Goal: Transaction & Acquisition: Purchase product/service

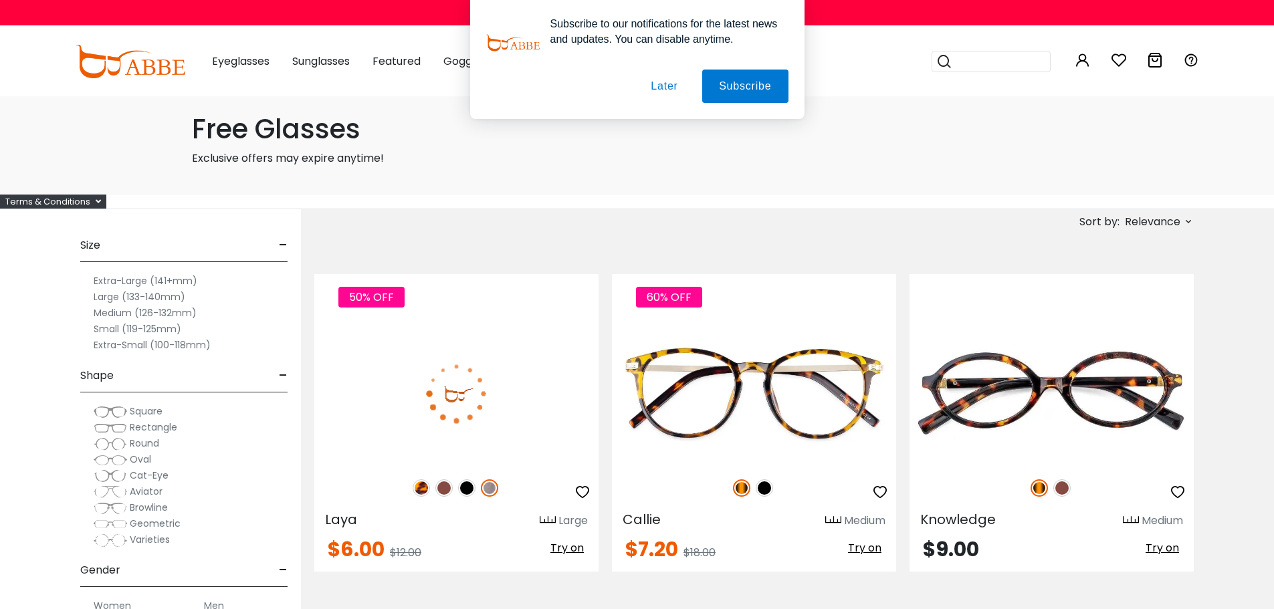
click at [657, 86] on button "Later" at bounding box center [664, 86] width 60 height 33
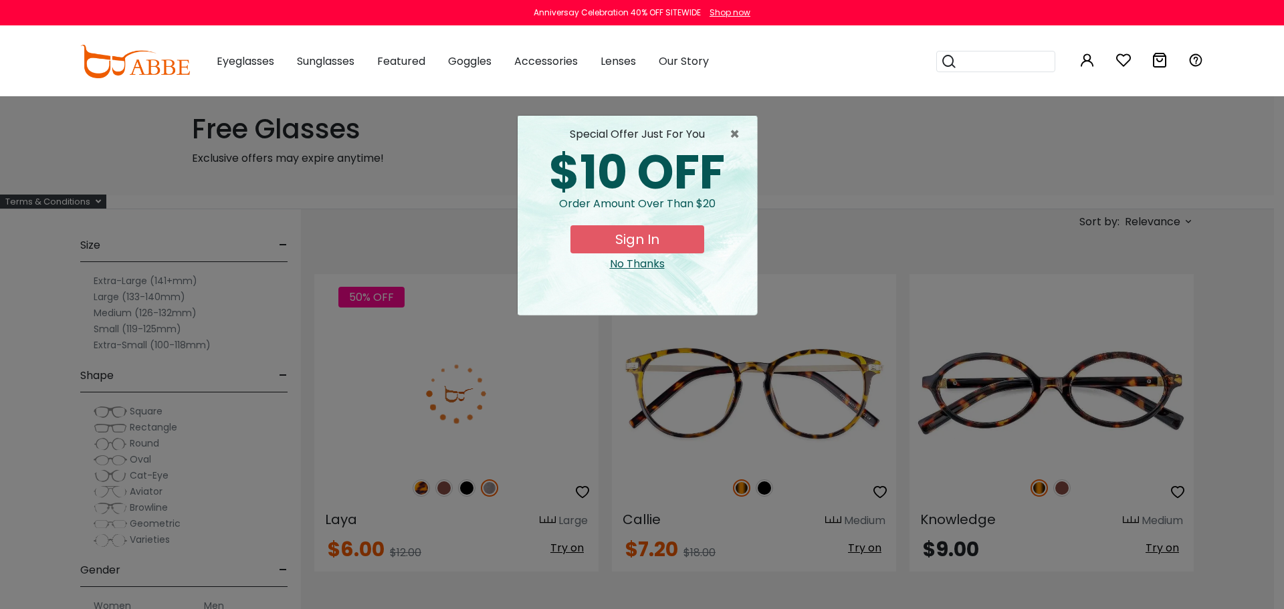
click at [147, 410] on div "× special offer just for you $10 OFF Order amount over than $20 Sign In No Than…" at bounding box center [642, 304] width 1284 height 609
click at [739, 132] on span "×" at bounding box center [737, 134] width 17 height 16
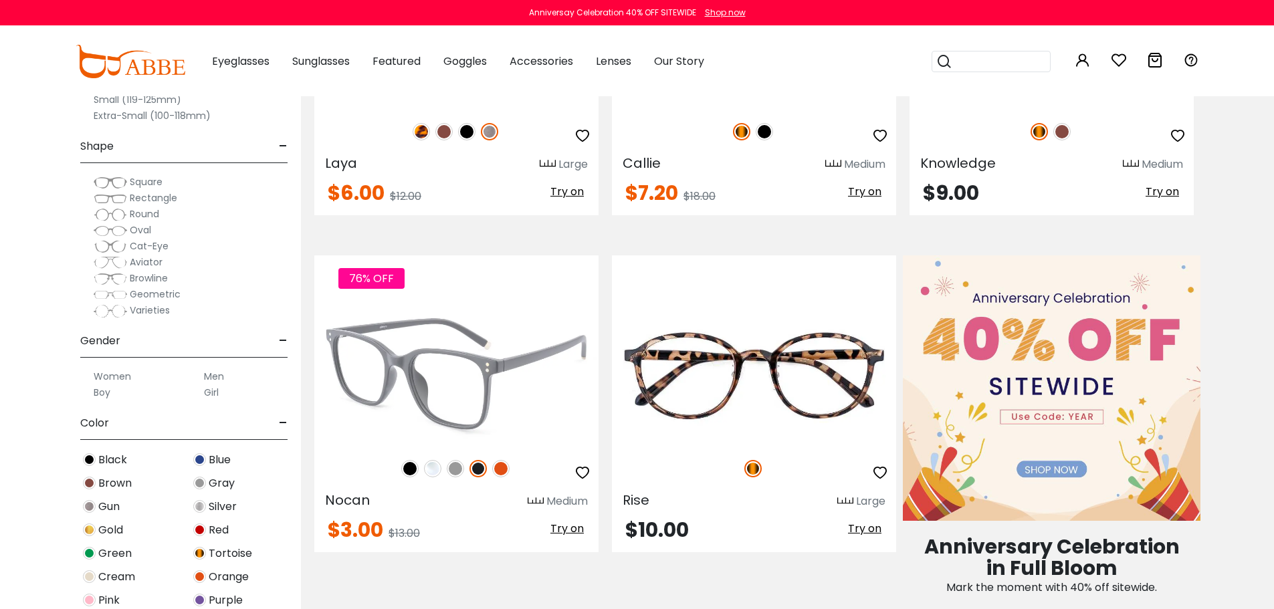
scroll to position [401, 0]
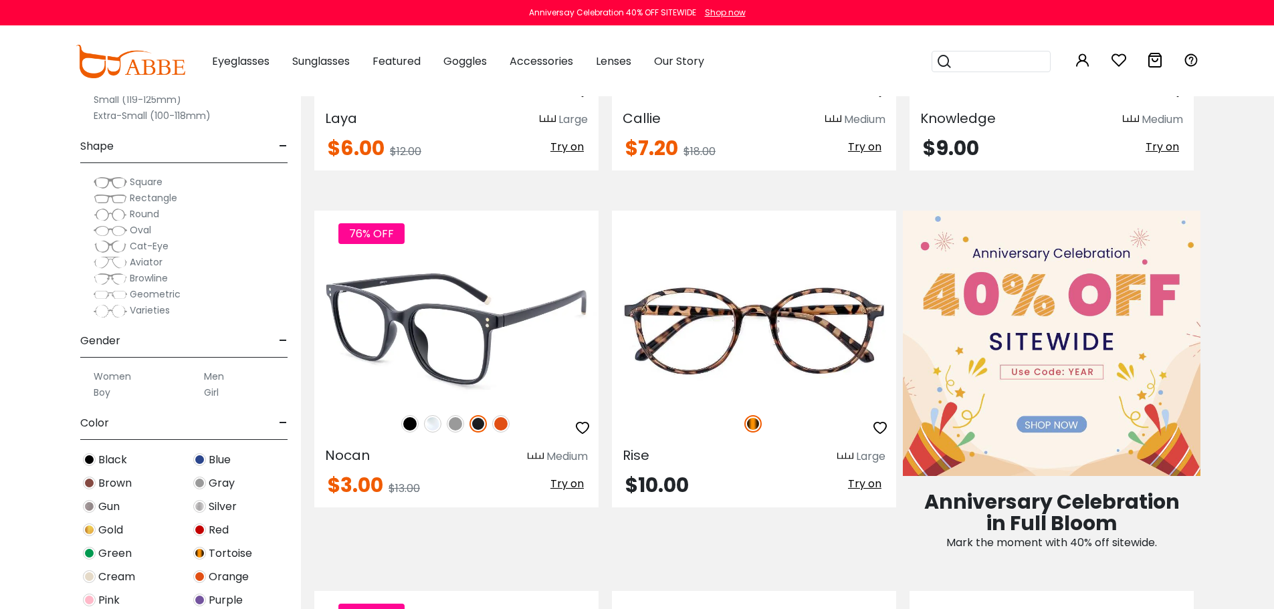
click at [437, 424] on img at bounding box center [432, 423] width 17 height 17
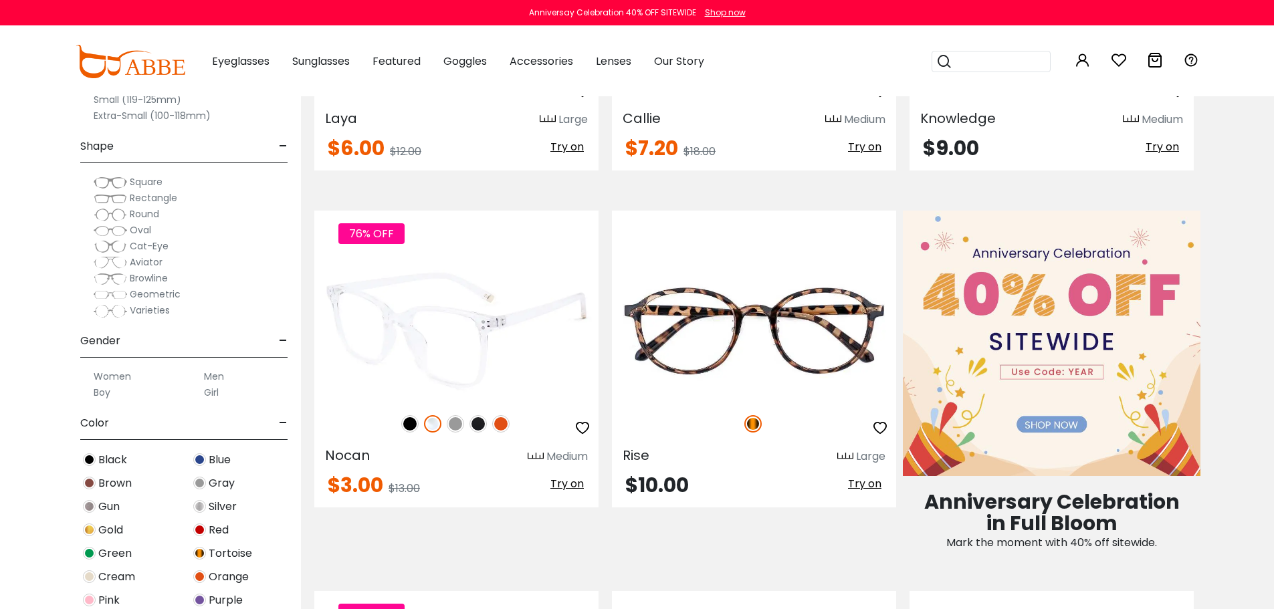
click at [408, 428] on img at bounding box center [409, 423] width 17 height 17
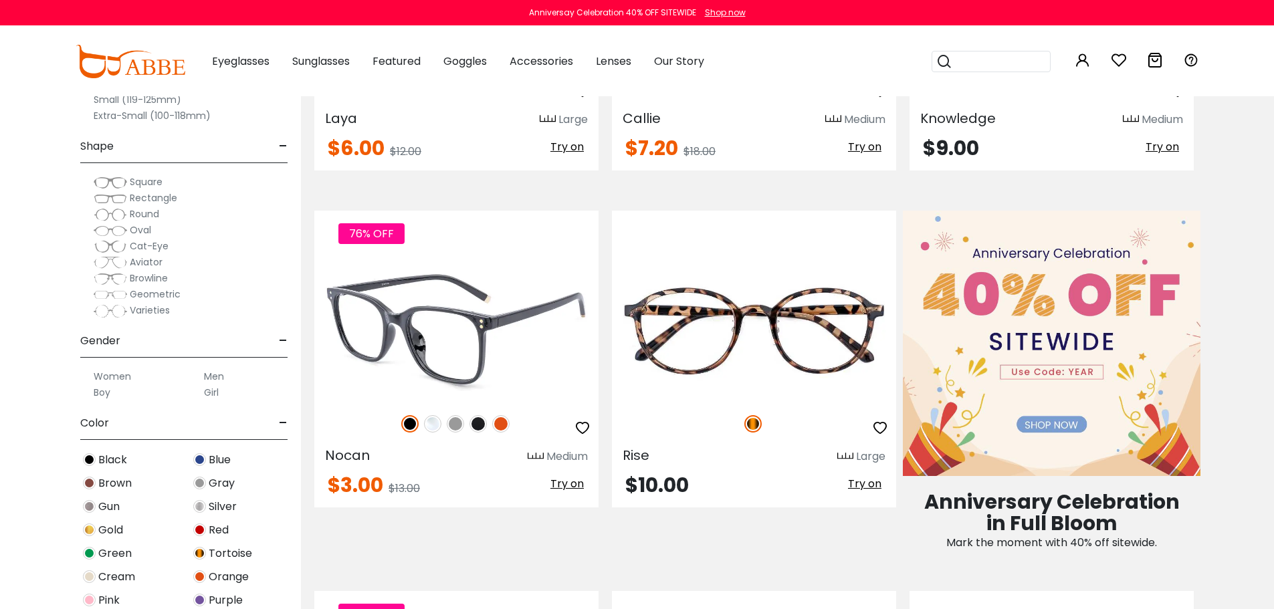
click at [461, 425] on img at bounding box center [455, 423] width 17 height 17
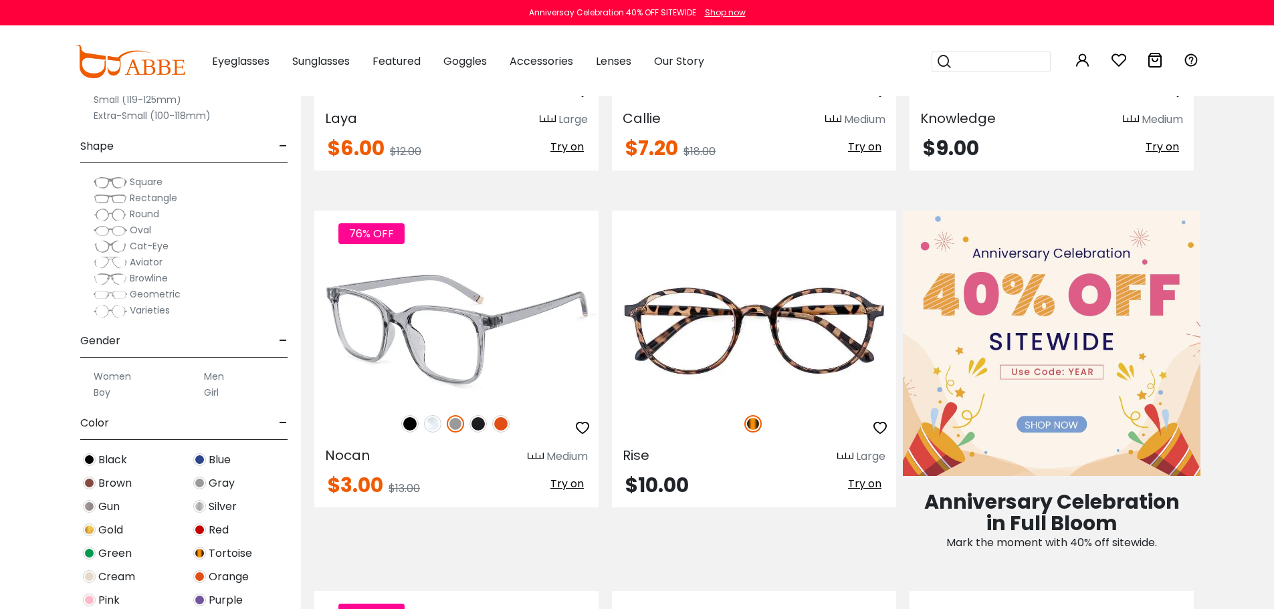
click at [475, 425] on img at bounding box center [477, 423] width 17 height 17
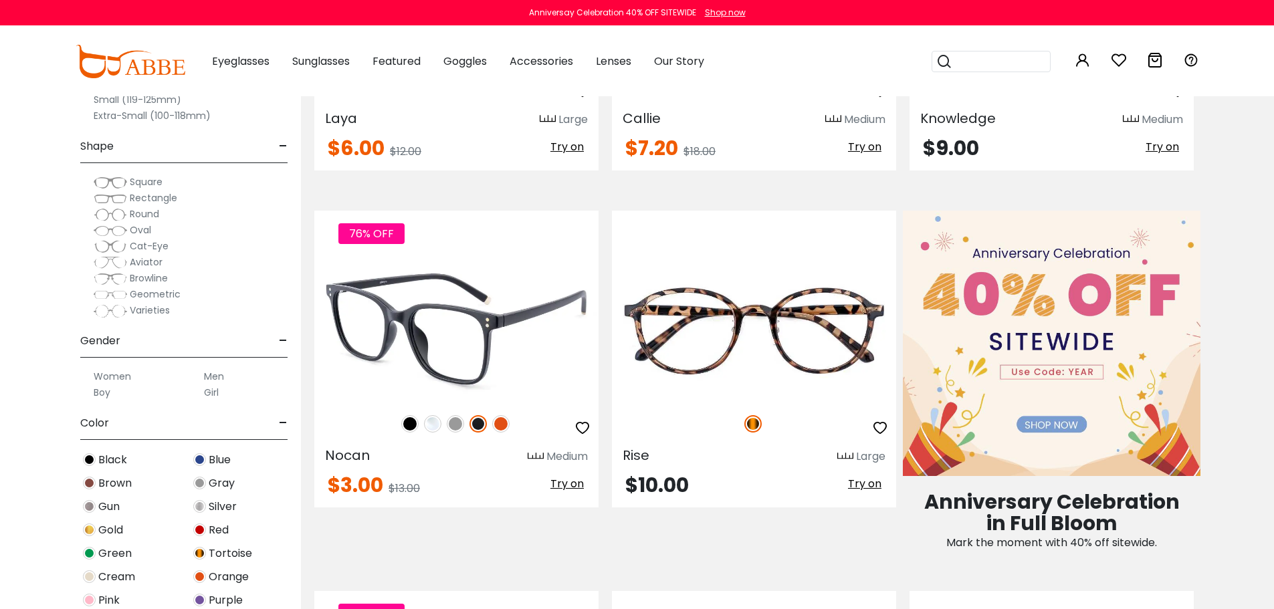
click at [454, 425] on img at bounding box center [455, 423] width 17 height 17
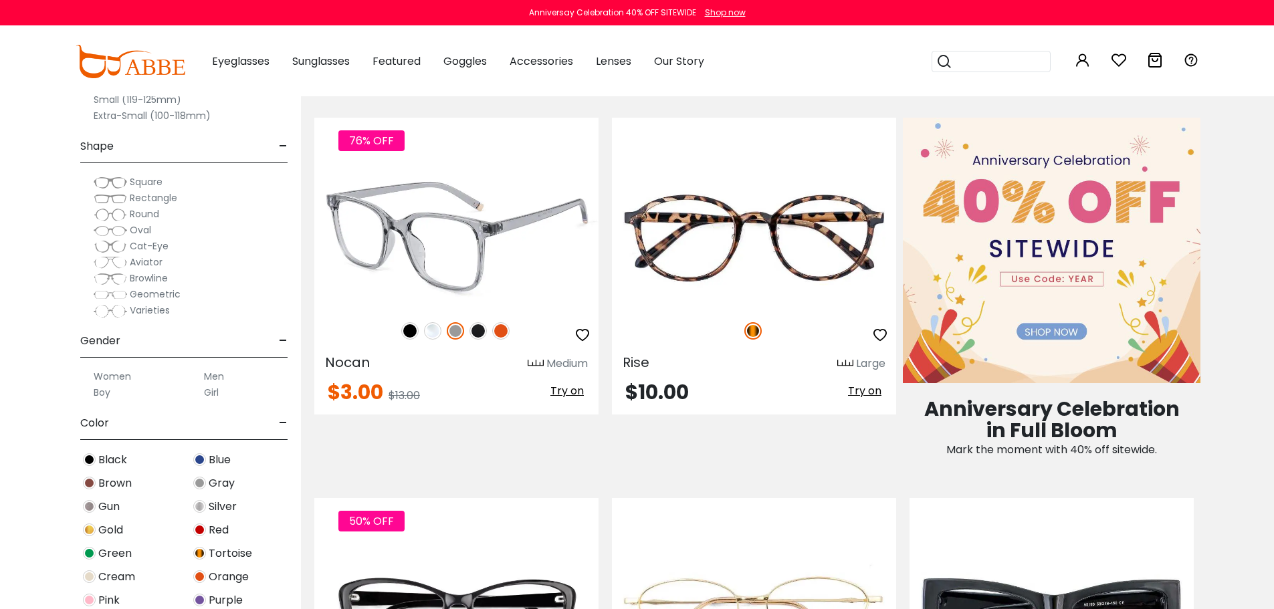
scroll to position [468, 0]
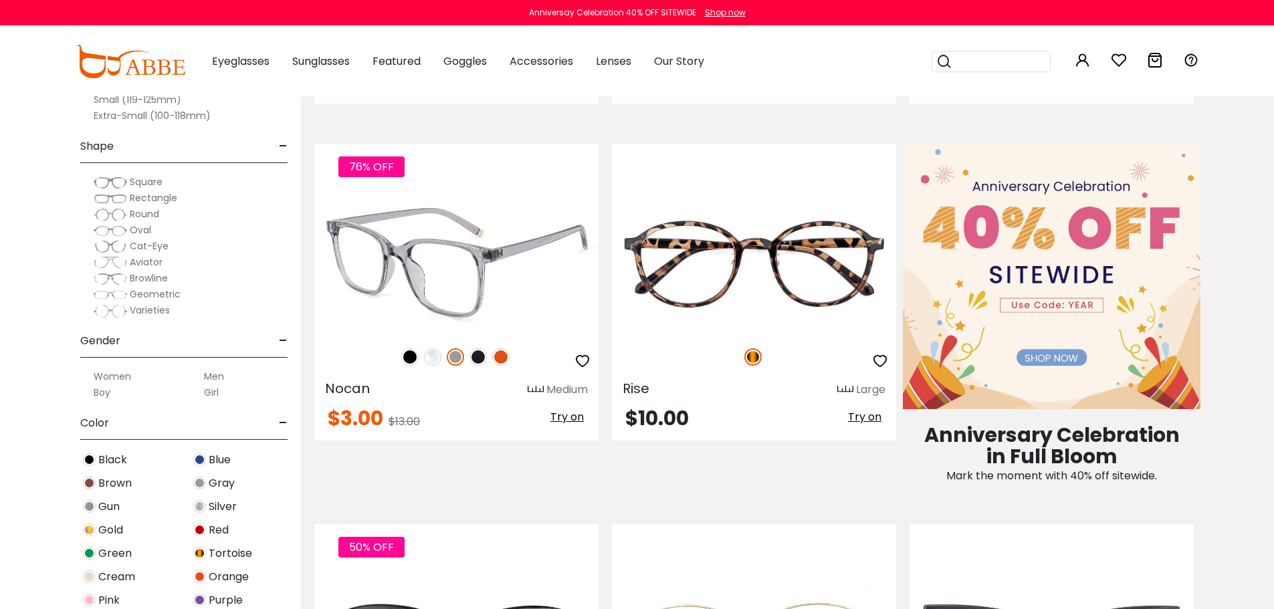
drag, startPoint x: 582, startPoint y: 363, endPoint x: 601, endPoint y: 400, distance: 41.6
click at [582, 364] on icon "button" at bounding box center [582, 361] width 16 height 16
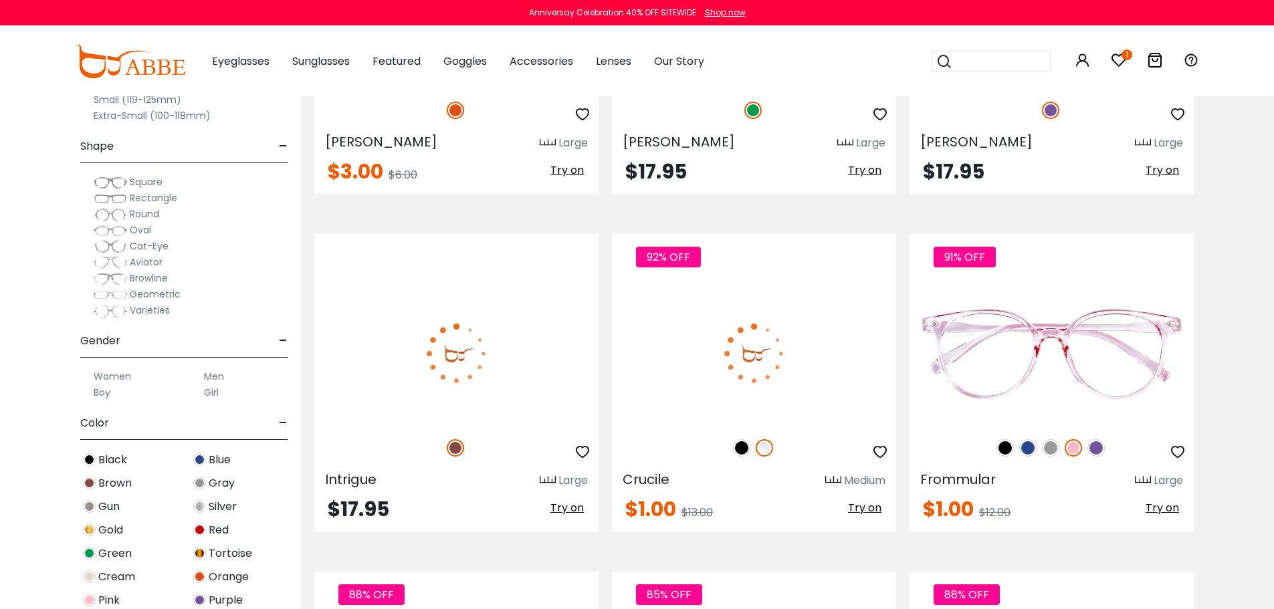
scroll to position [4814, 0]
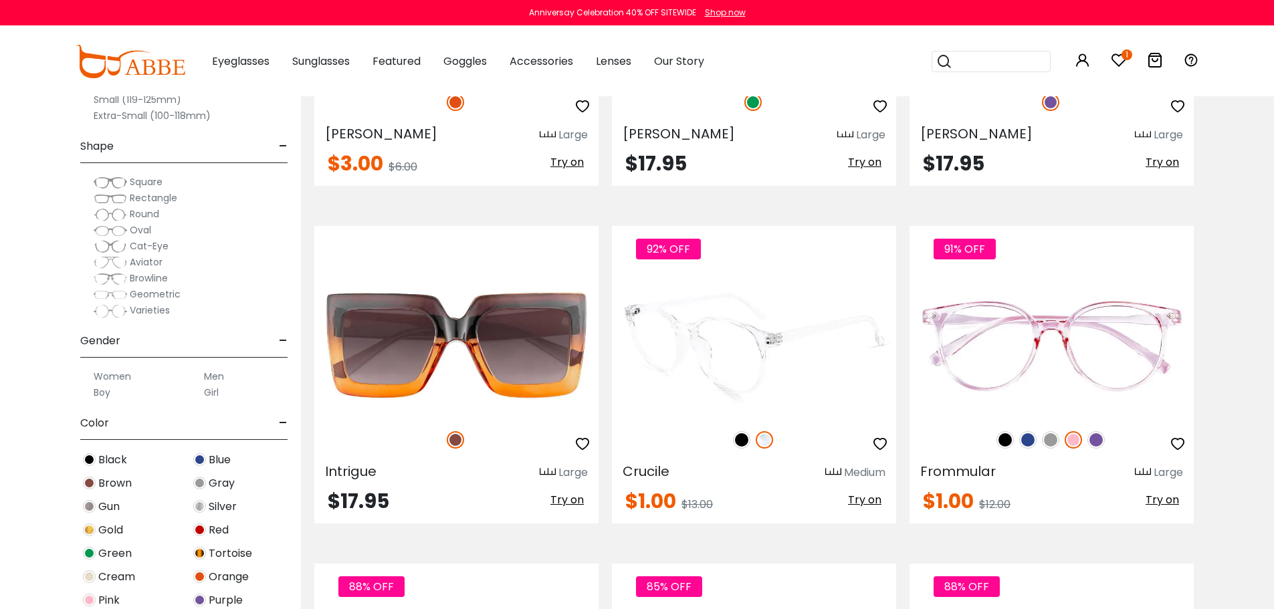
click at [745, 388] on img at bounding box center [754, 345] width 284 height 142
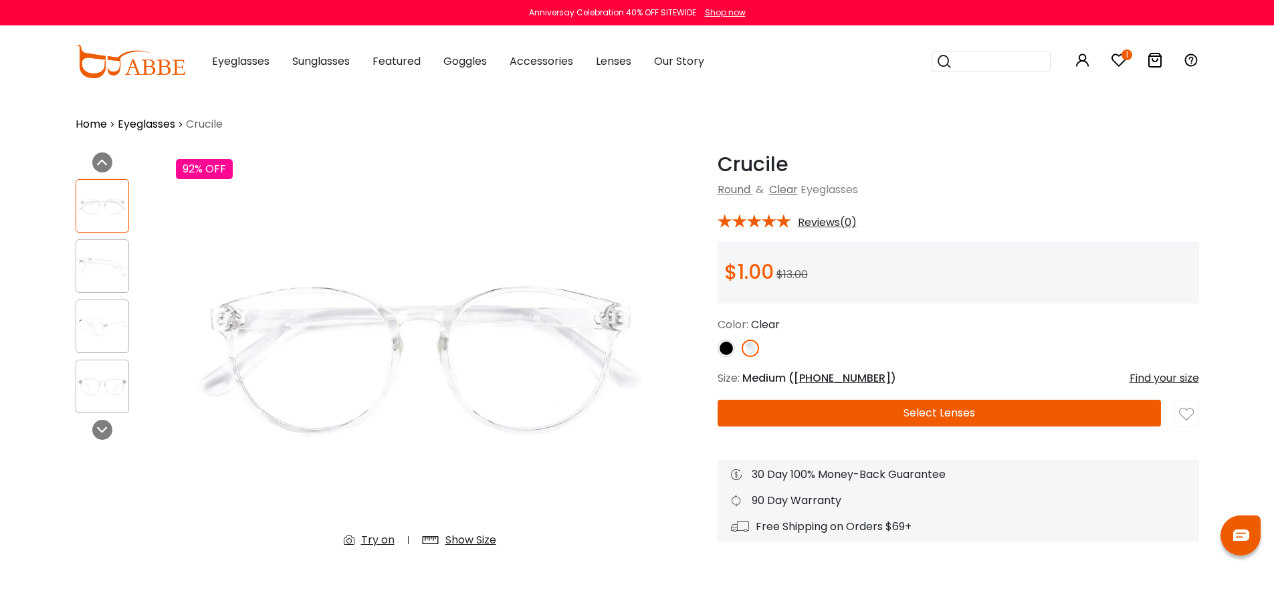
click at [1189, 411] on img at bounding box center [1186, 414] width 15 height 15
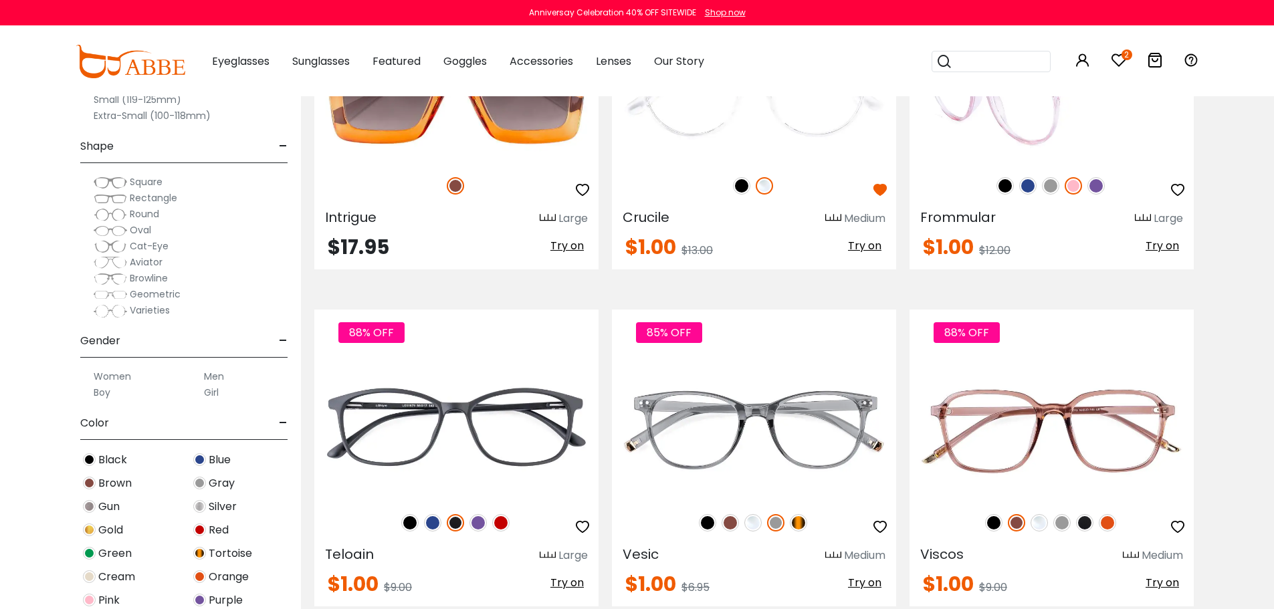
scroll to position [5081, 0]
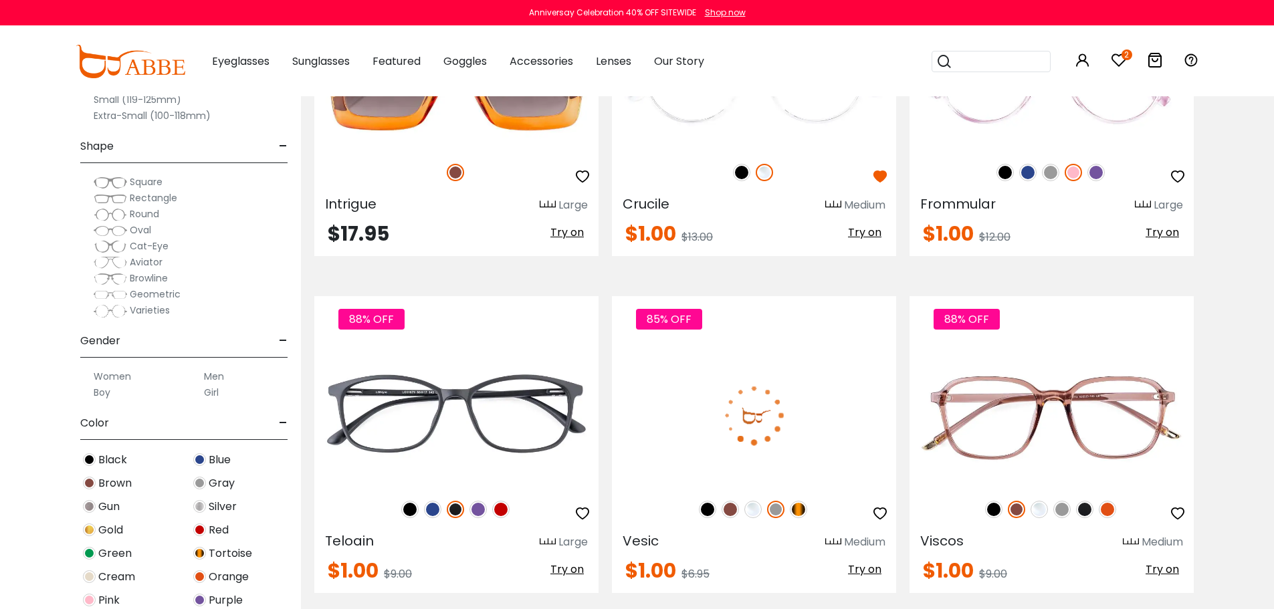
click at [852, 545] on div "Medium" at bounding box center [864, 542] width 41 height 16
click at [753, 508] on img at bounding box center [752, 509] width 17 height 17
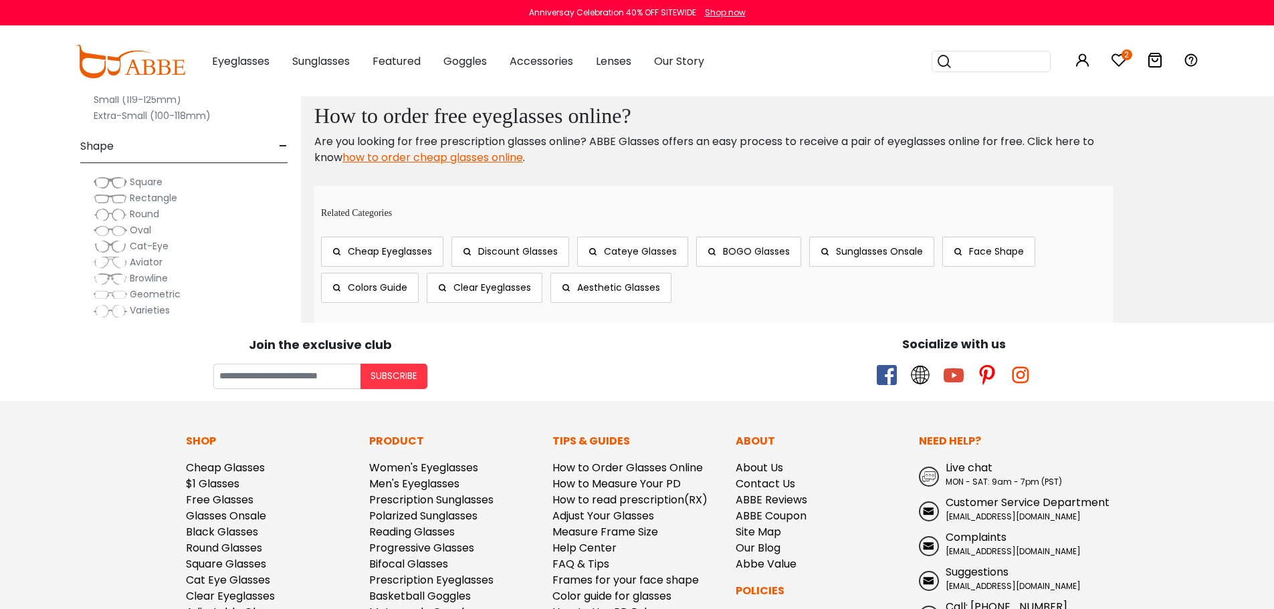
scroll to position [7350, 0]
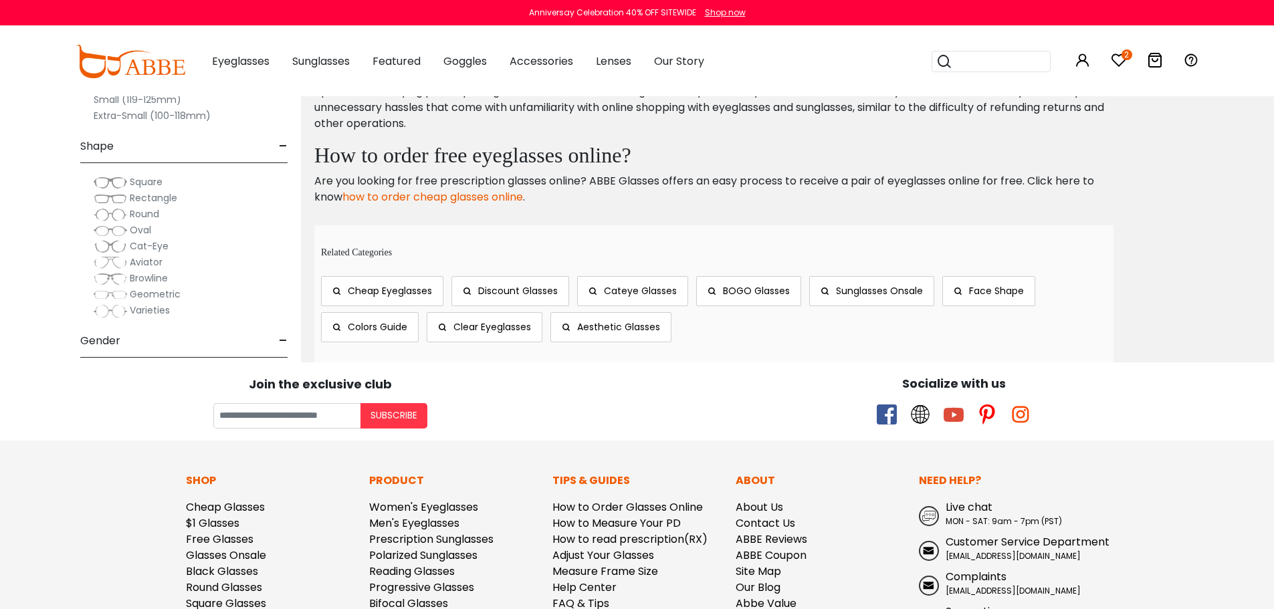
click at [455, 192] on link "how to order cheap glasses online" at bounding box center [432, 196] width 181 height 15
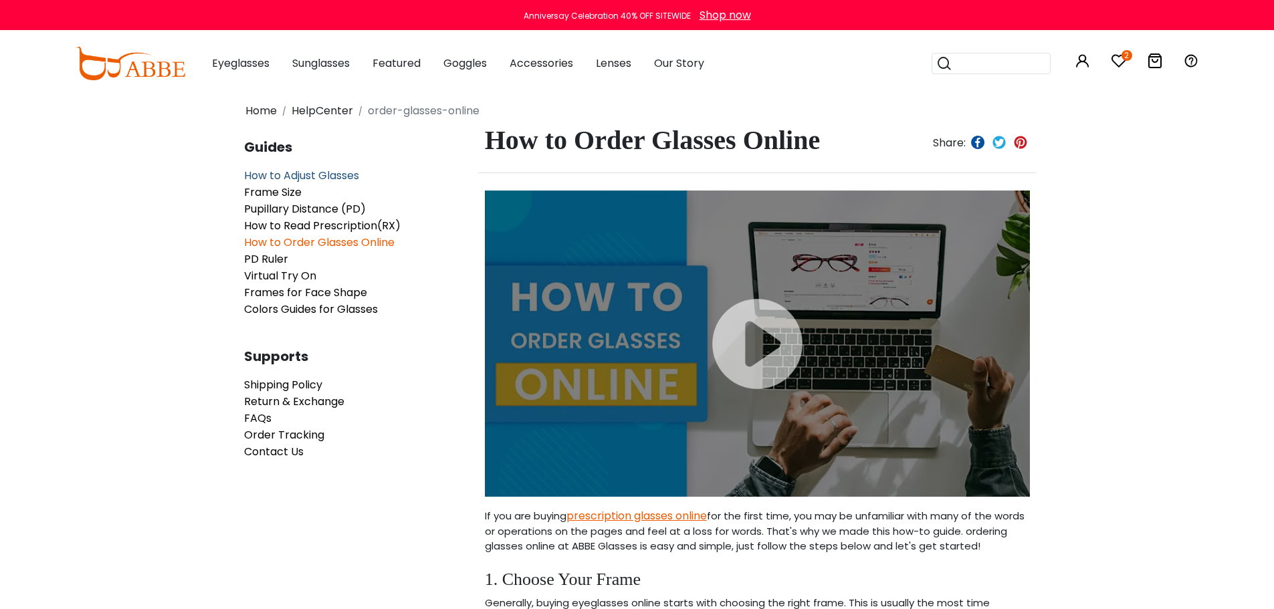
click at [326, 170] on span "How to Adjust Glasses" at bounding box center [301, 175] width 115 height 15
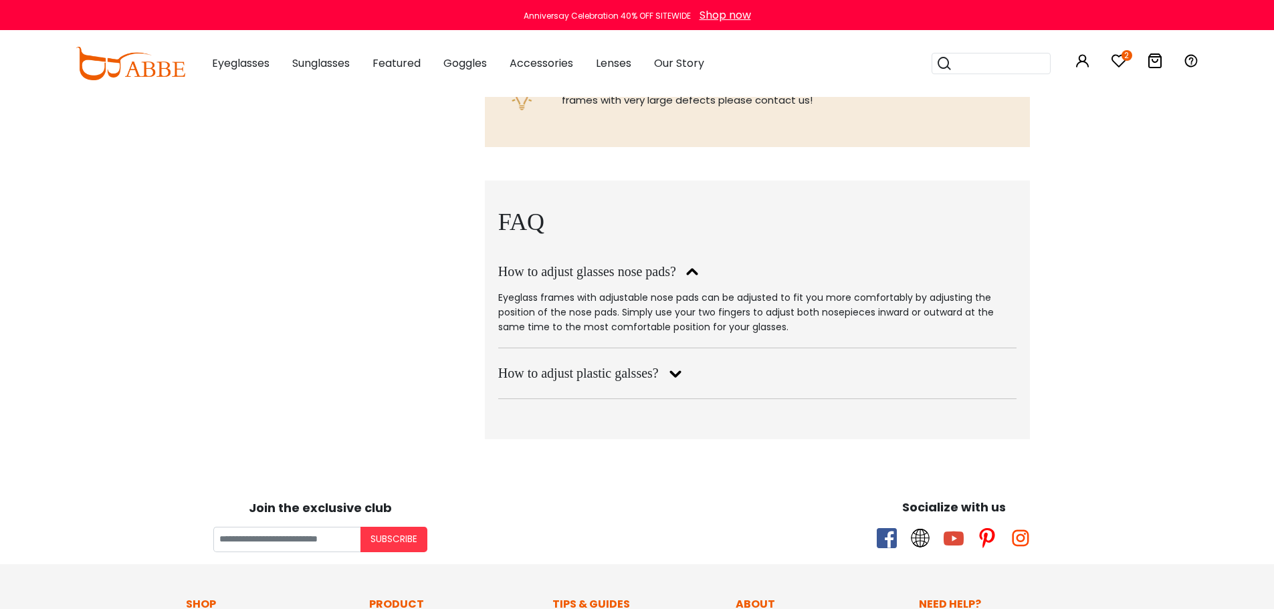
scroll to position [1404, 0]
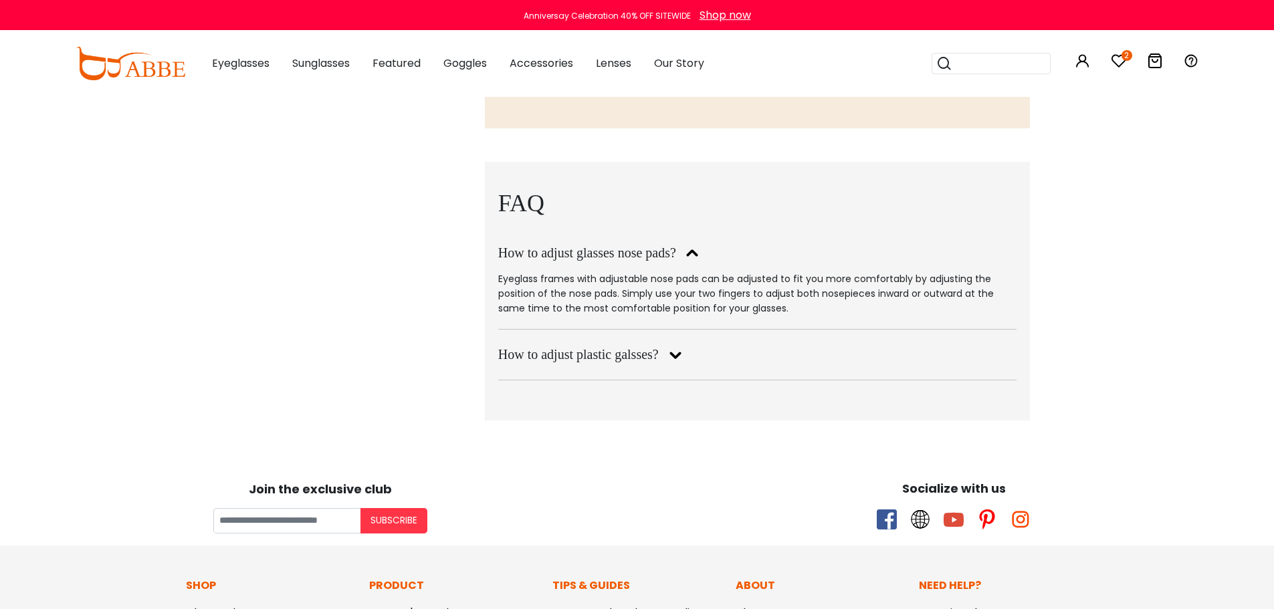
click at [668, 344] on icon at bounding box center [674, 354] width 23 height 21
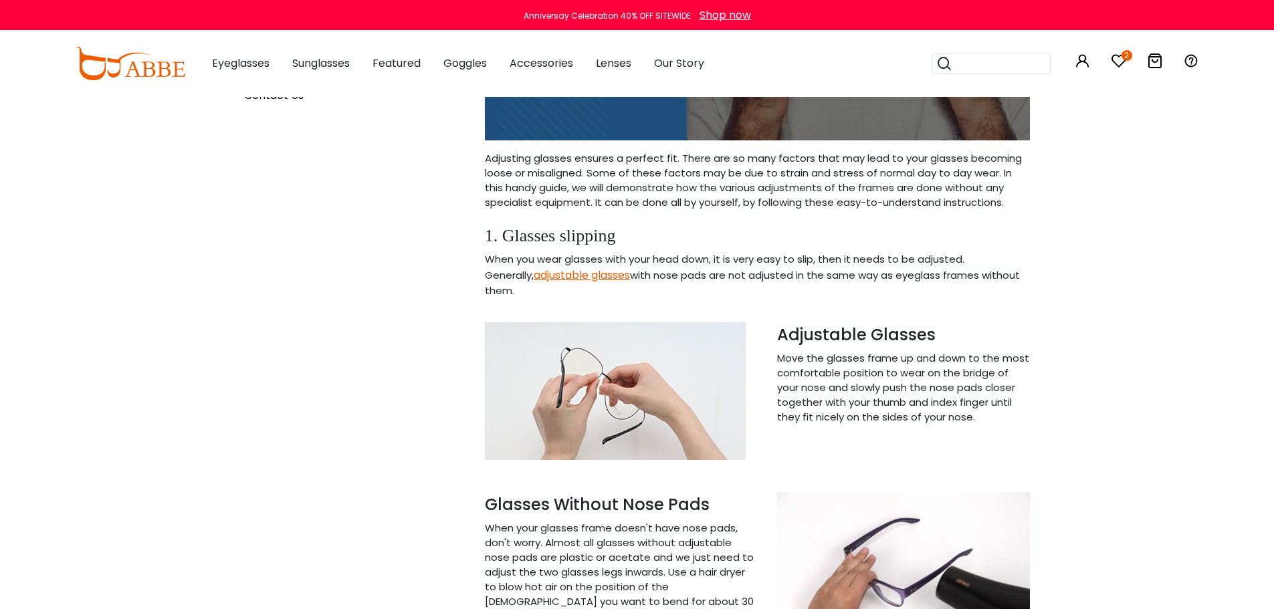
scroll to position [334, 0]
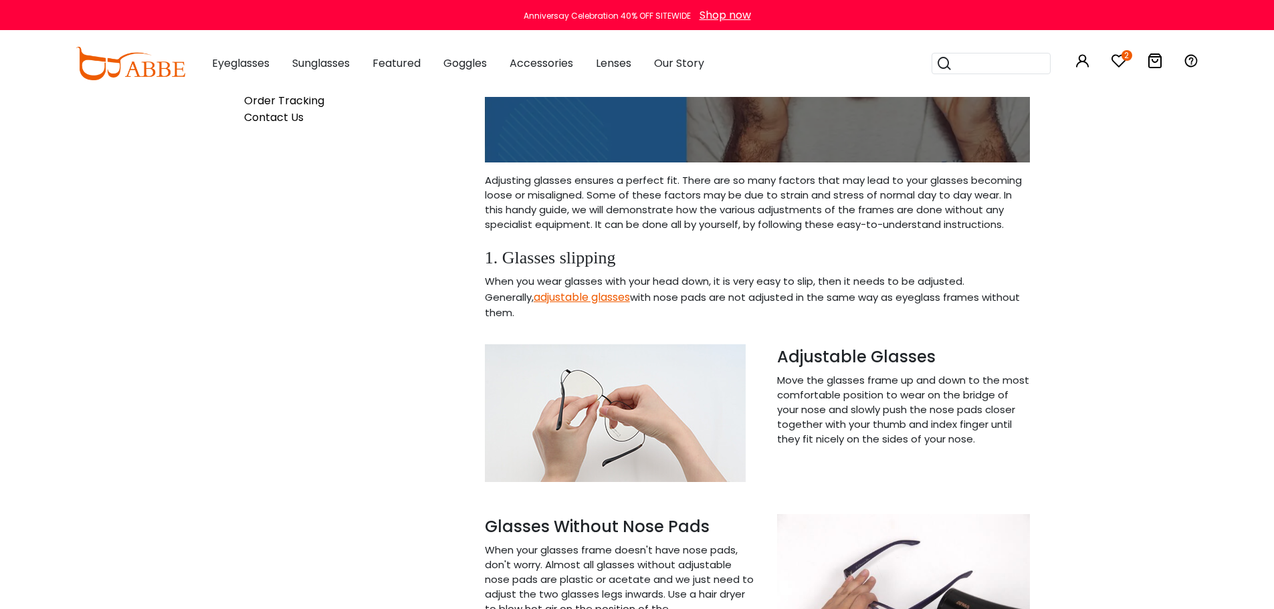
click at [1116, 55] on icon at bounding box center [1119, 61] width 16 height 16
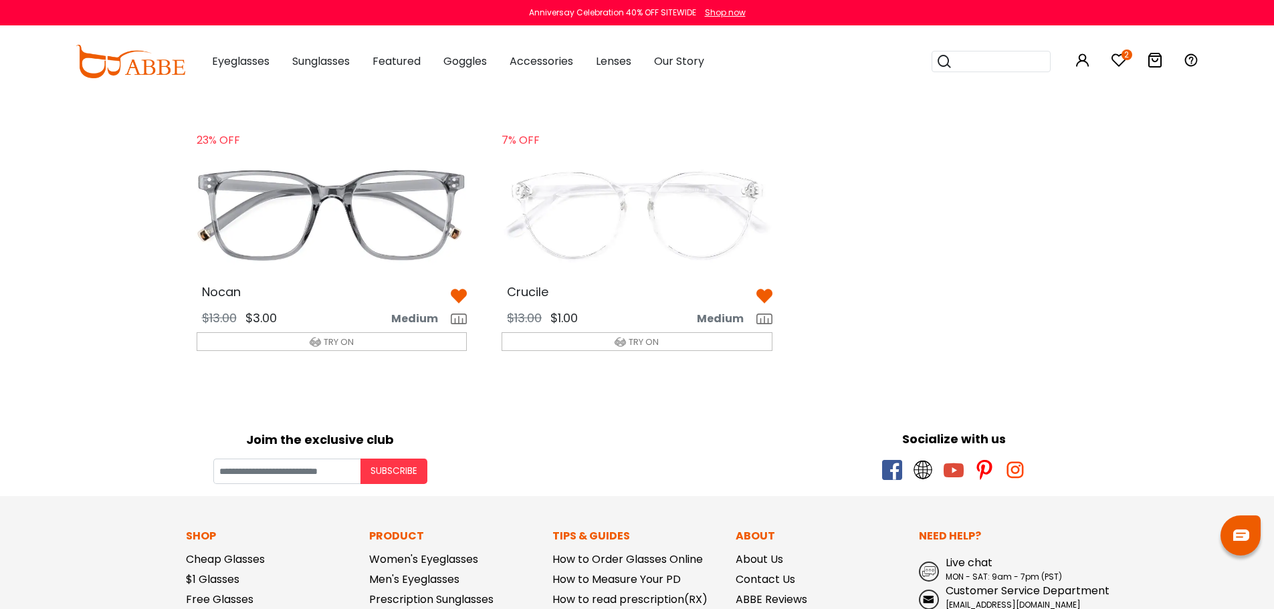
scroll to position [134, 0]
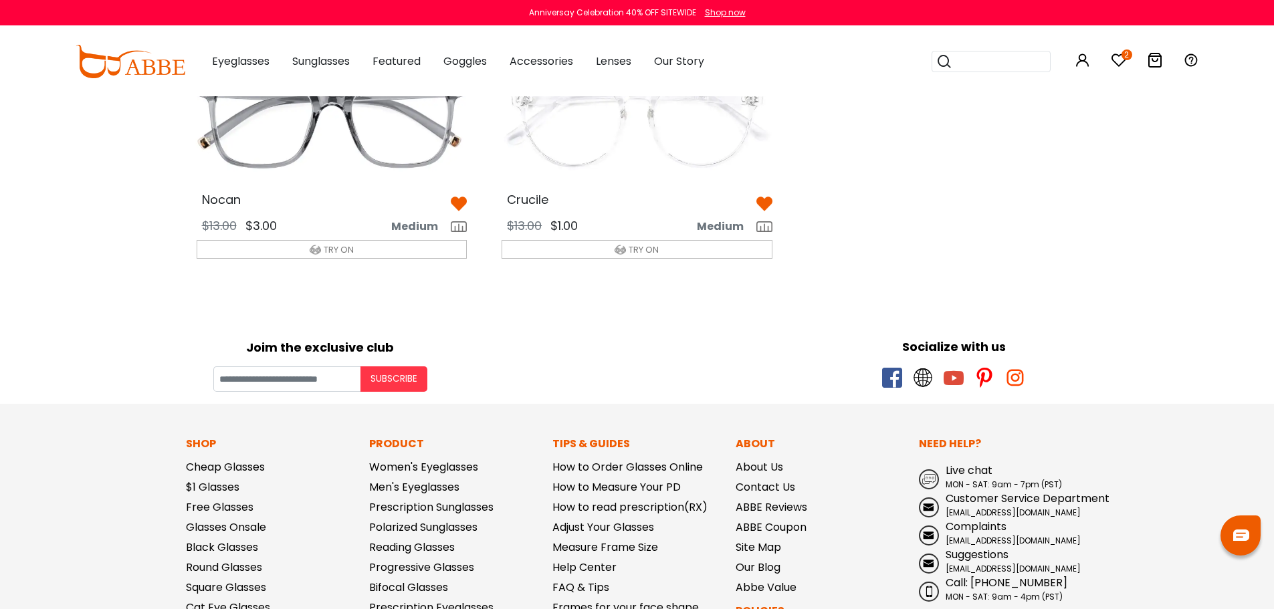
click at [627, 133] on img at bounding box center [637, 121] width 292 height 146
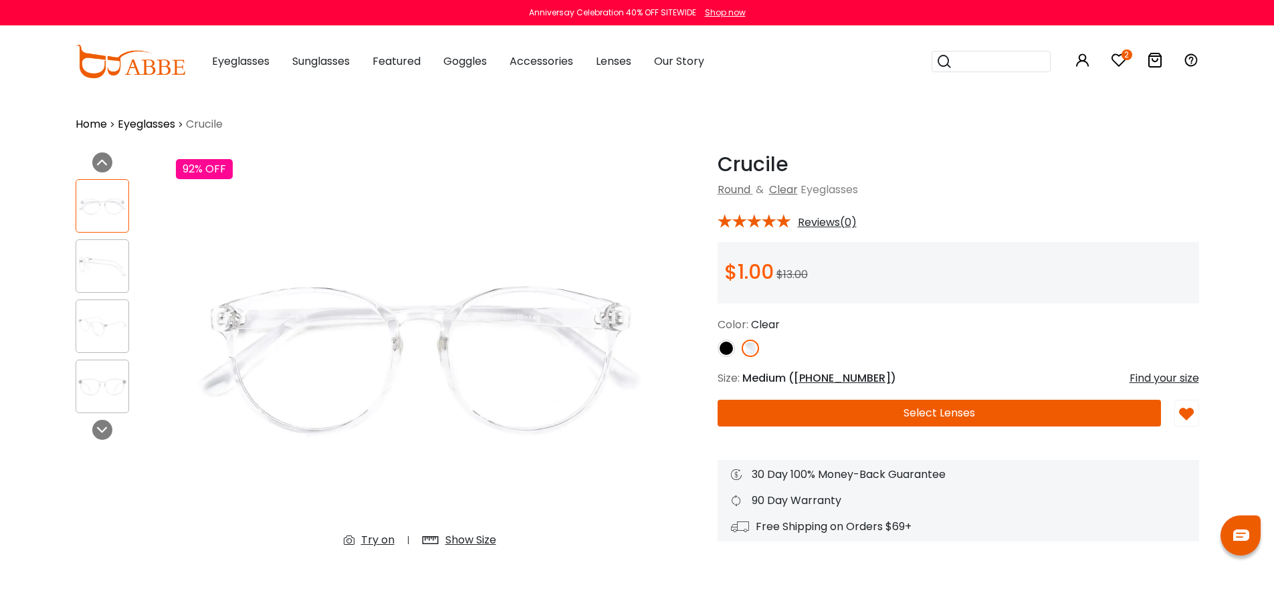
click at [809, 371] on span "[PHONE_NUMBER]" at bounding box center [842, 377] width 97 height 15
click at [863, 408] on button "Select Lenses" at bounding box center [938, 413] width 443 height 27
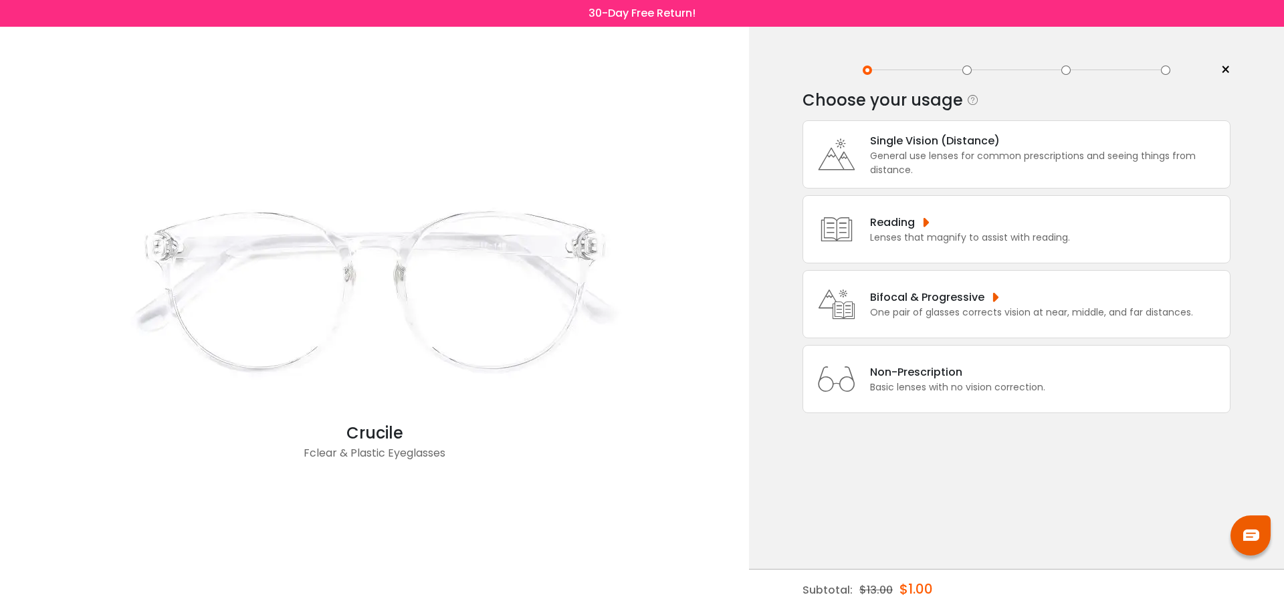
click at [973, 154] on div "General use lenses for common prescriptions and seeing things from distance." at bounding box center [1046, 163] width 353 height 28
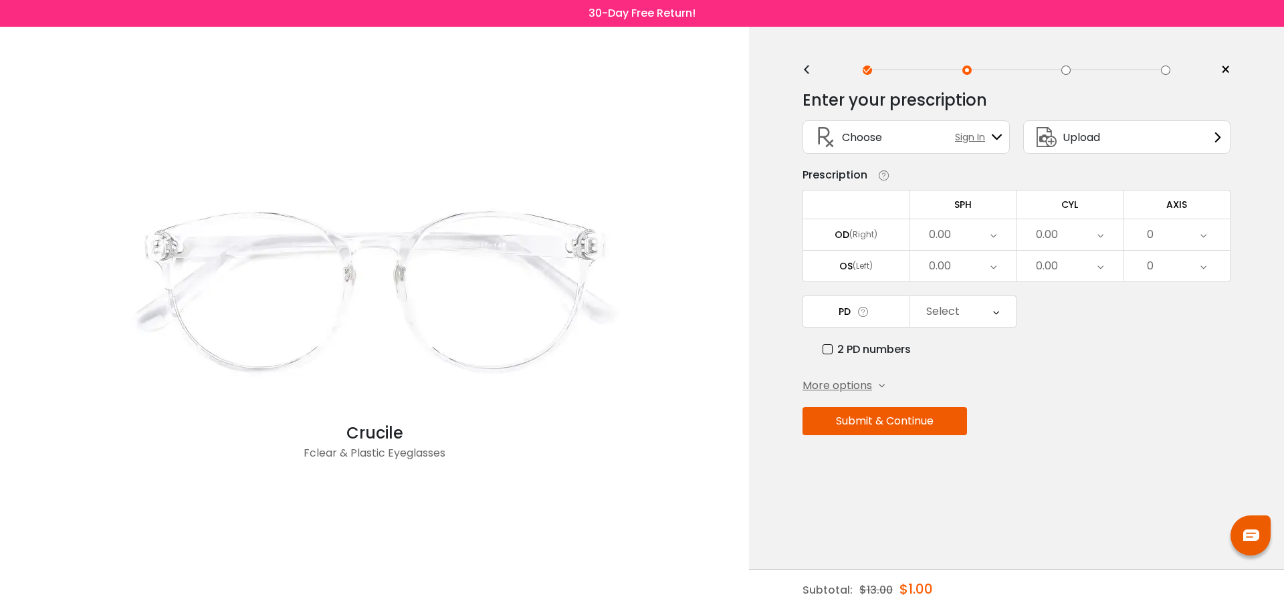
click at [1103, 238] on div "0.00" at bounding box center [1069, 234] width 106 height 31
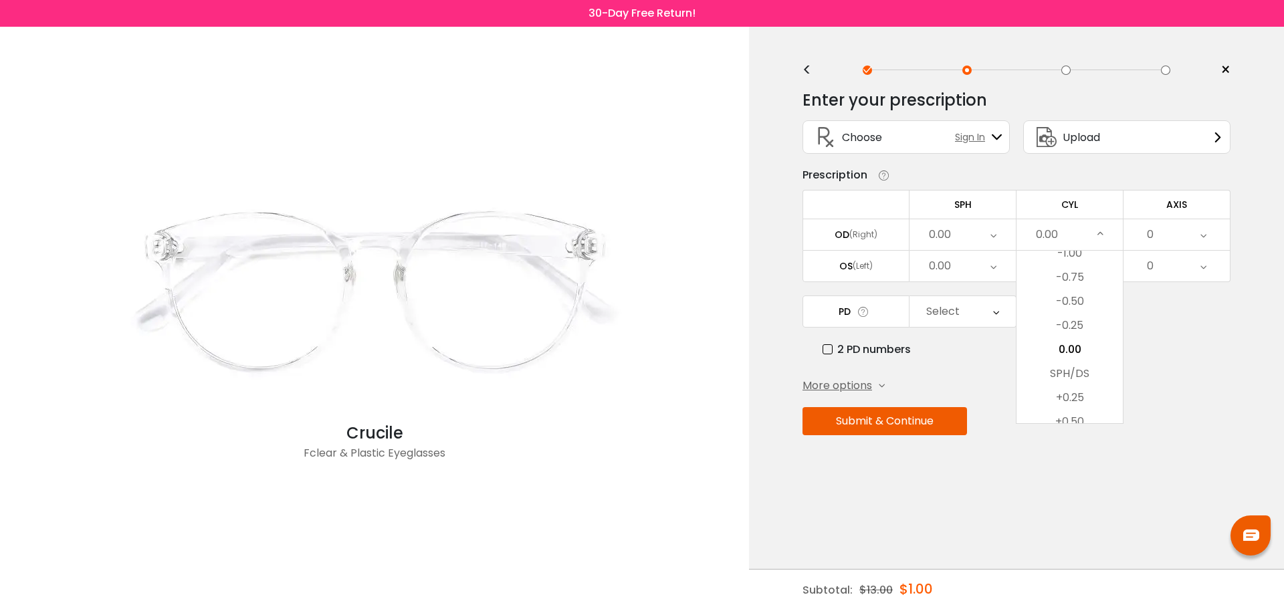
click at [832, 352] on label "2 PD numbers" at bounding box center [866, 349] width 88 height 17
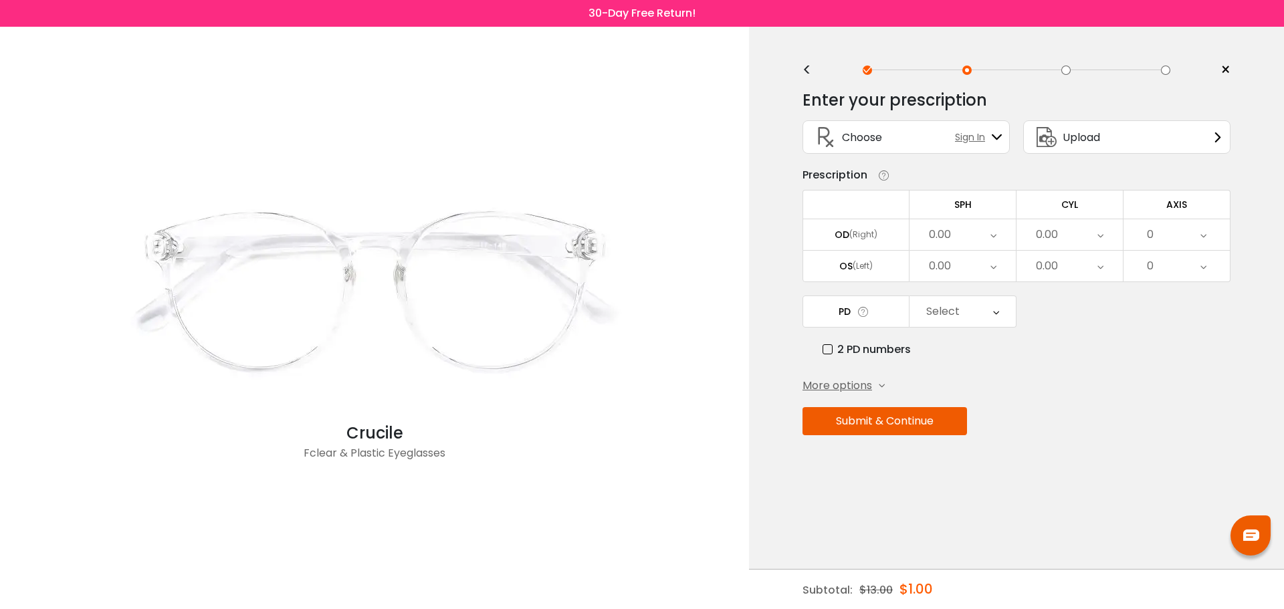
click at [862, 310] on icon at bounding box center [862, 312] width 13 height 14
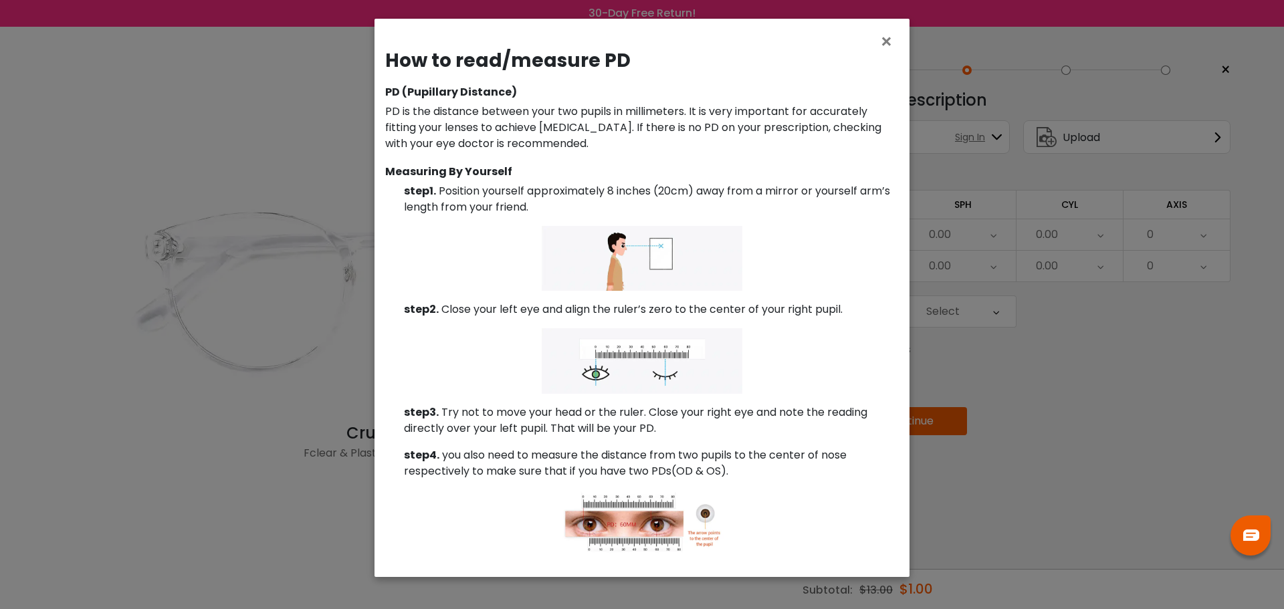
click at [1120, 362] on div "× How to read/measure PD PD (Pupillary Distance) PD is the distance between you…" at bounding box center [642, 304] width 1284 height 609
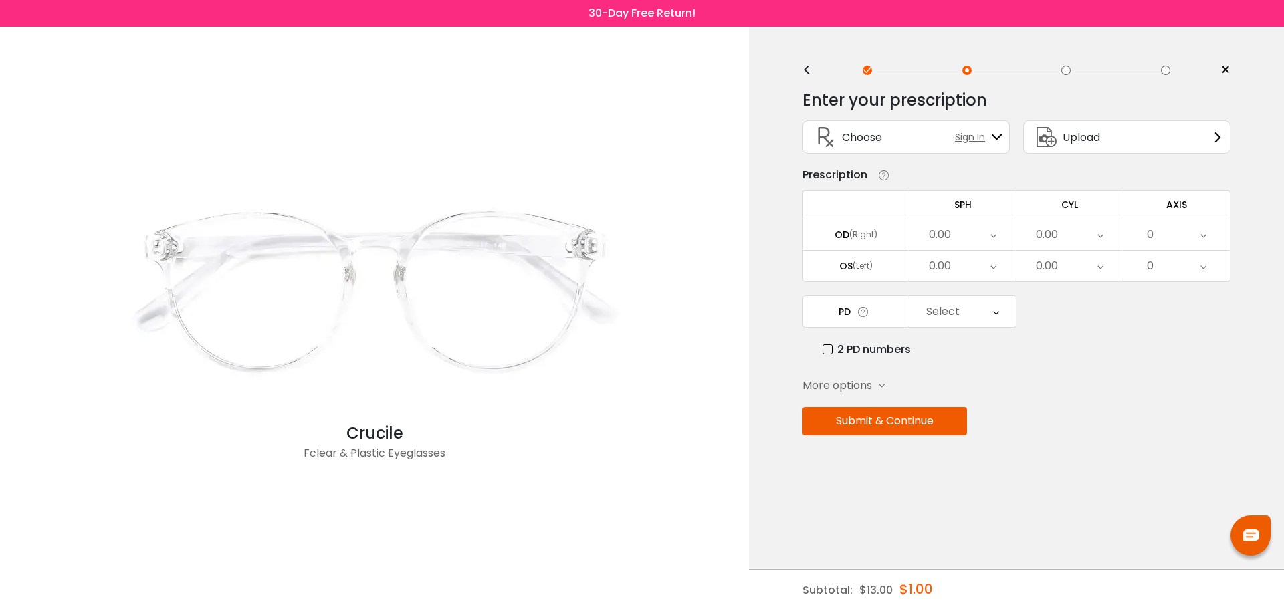
click at [1005, 310] on div "Select" at bounding box center [962, 311] width 106 height 31
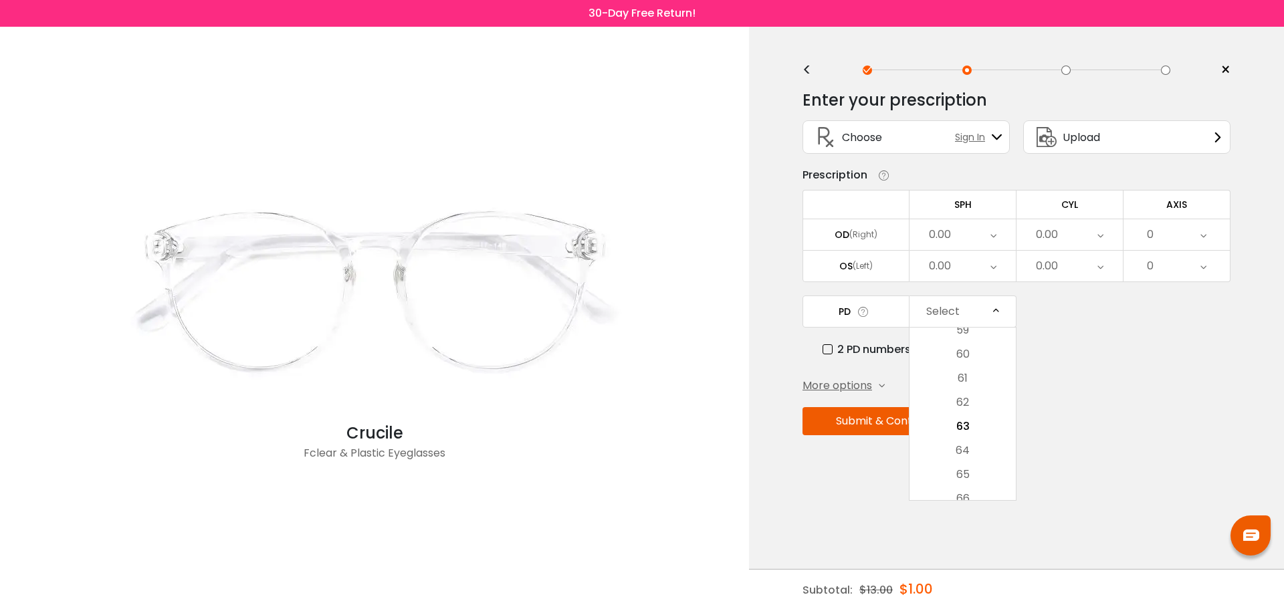
click at [1081, 366] on div "Enter your prescription SPH (Sphere) Lens strength needed to correct your visio…" at bounding box center [1016, 291] width 428 height 422
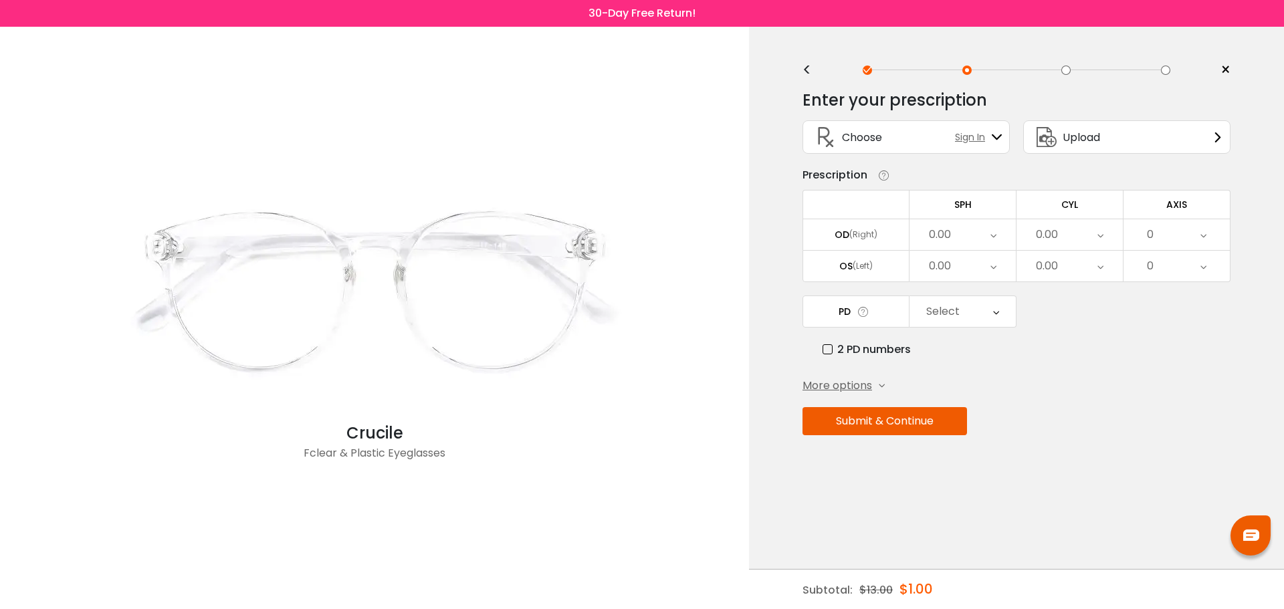
click at [864, 312] on icon at bounding box center [862, 312] width 13 height 14
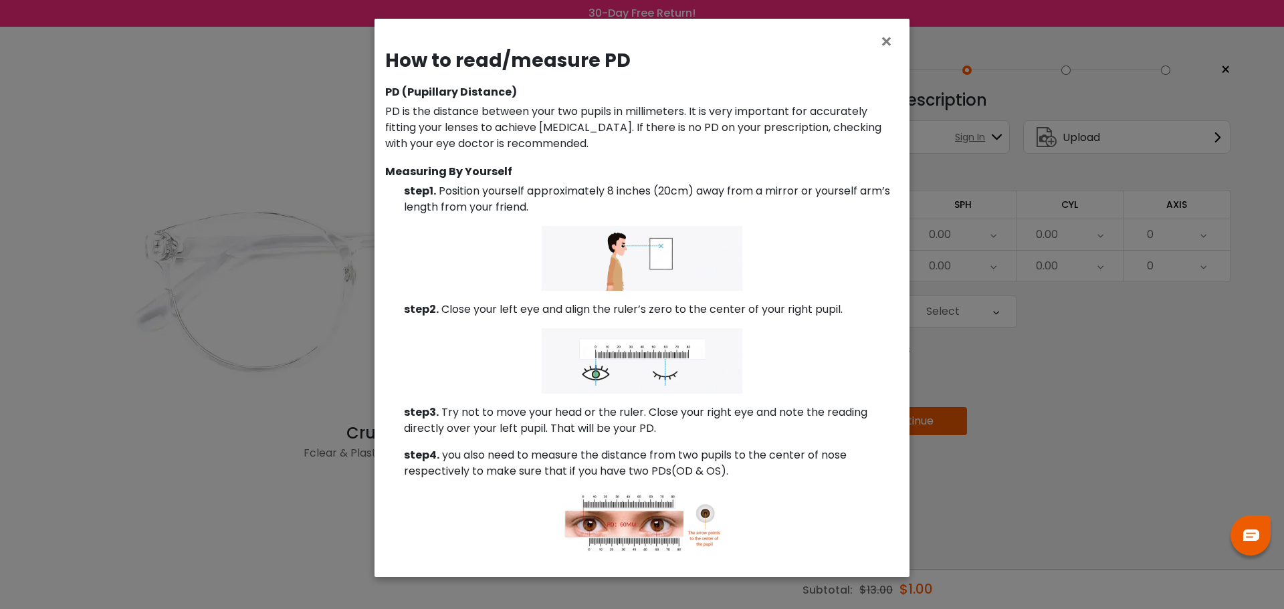
click at [901, 45] on div "How to read/measure PD PD (Pupillary Distance) PD is the distance between your …" at bounding box center [641, 308] width 535 height 538
click at [883, 45] on span "×" at bounding box center [888, 41] width 19 height 29
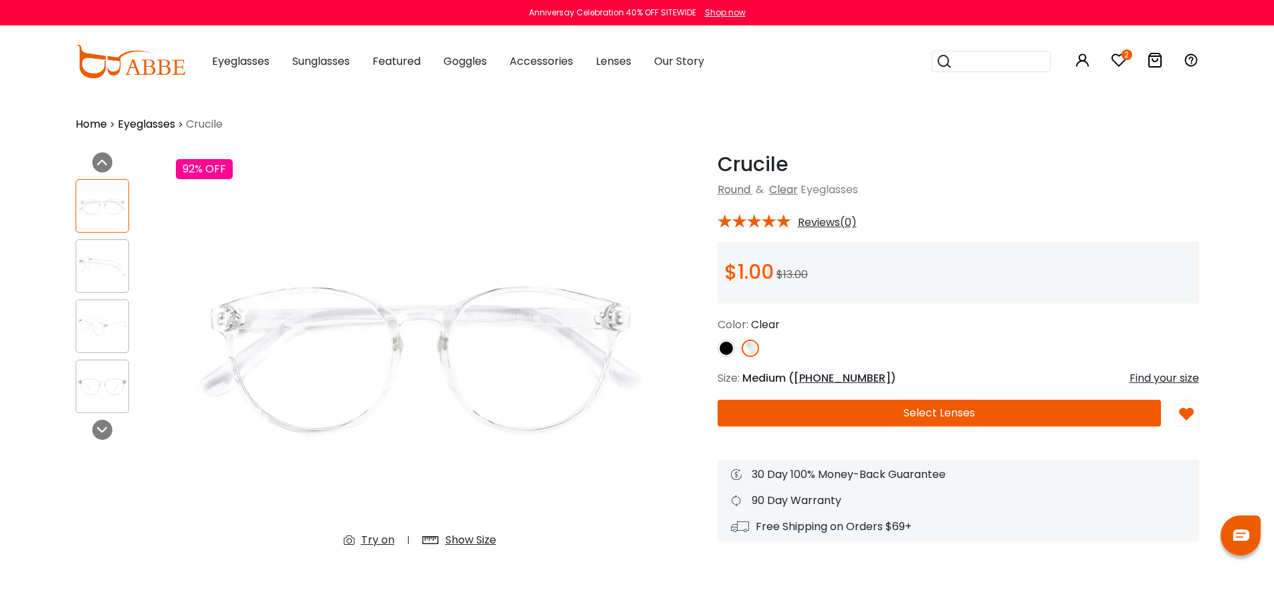
click at [1132, 369] on div "Crucile Clear Round & Clear Eyeglasses * Reviews(0) $1.00" at bounding box center [957, 346] width 481 height 389
click at [1144, 379] on div "Find your size" at bounding box center [1164, 378] width 70 height 16
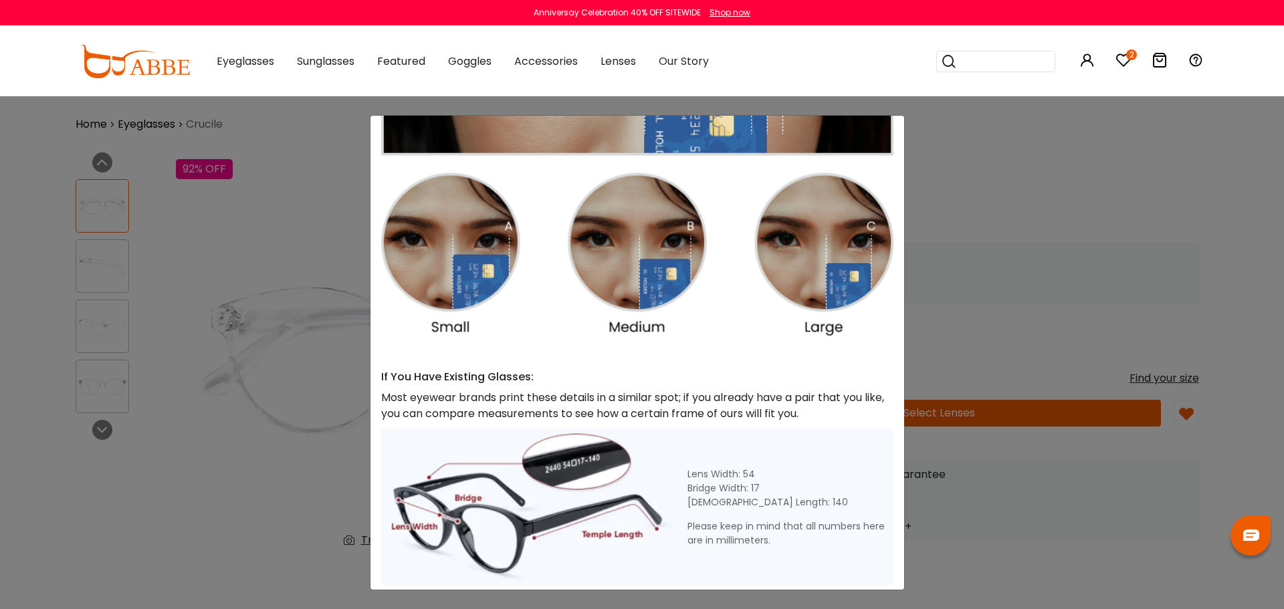
scroll to position [334, 0]
